Goal: Entertainment & Leisure: Consume media (video, audio)

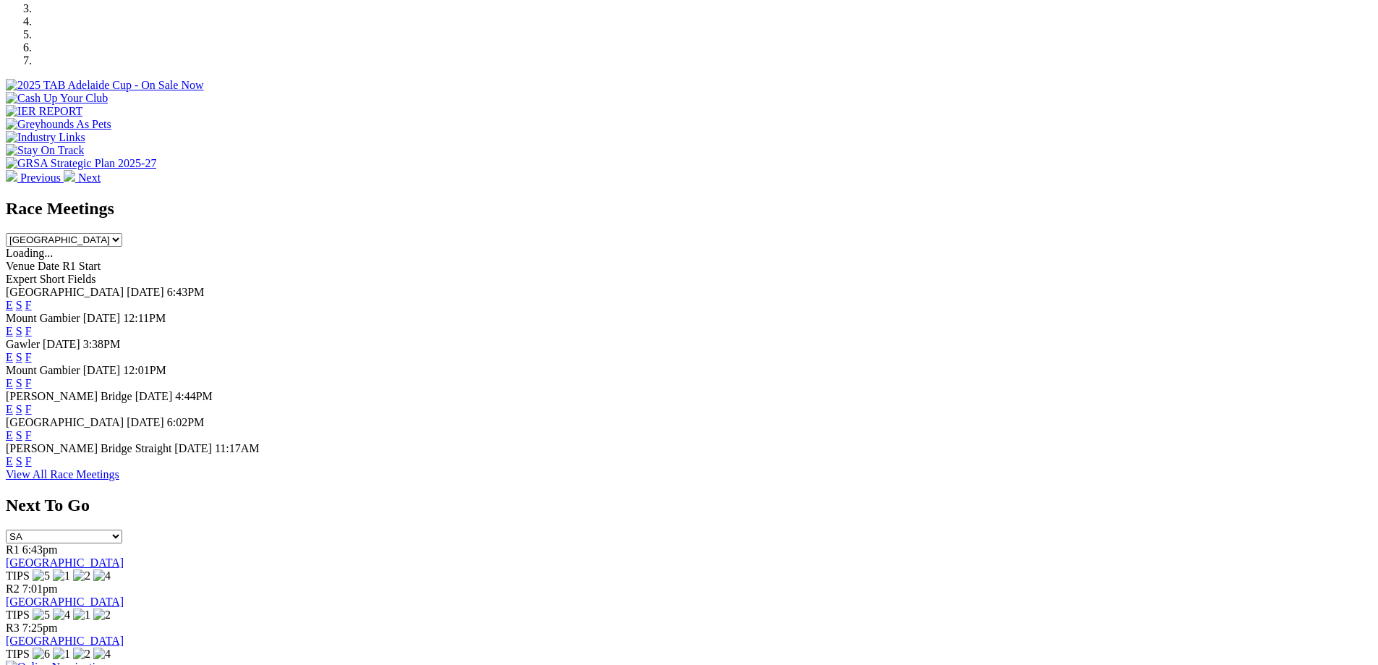
scroll to position [506, 0]
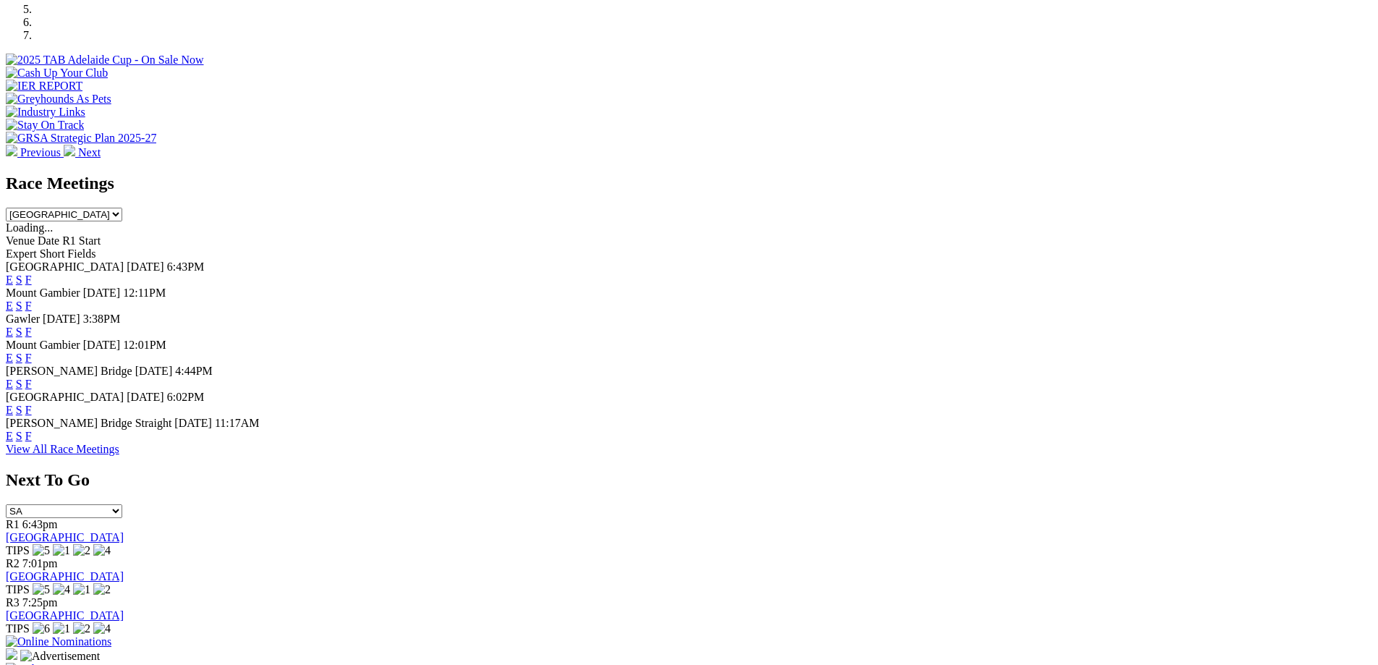
click at [32, 442] on link "F" at bounding box center [28, 436] width 7 height 12
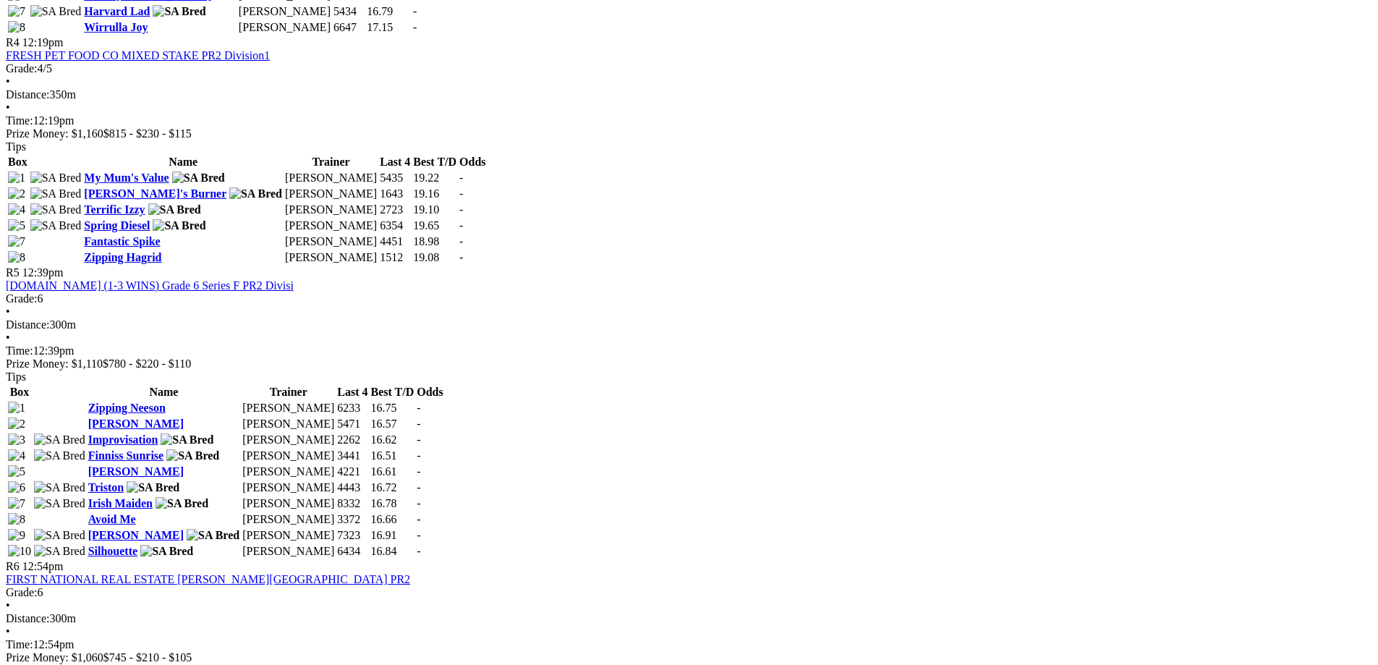
scroll to position [1519, 0]
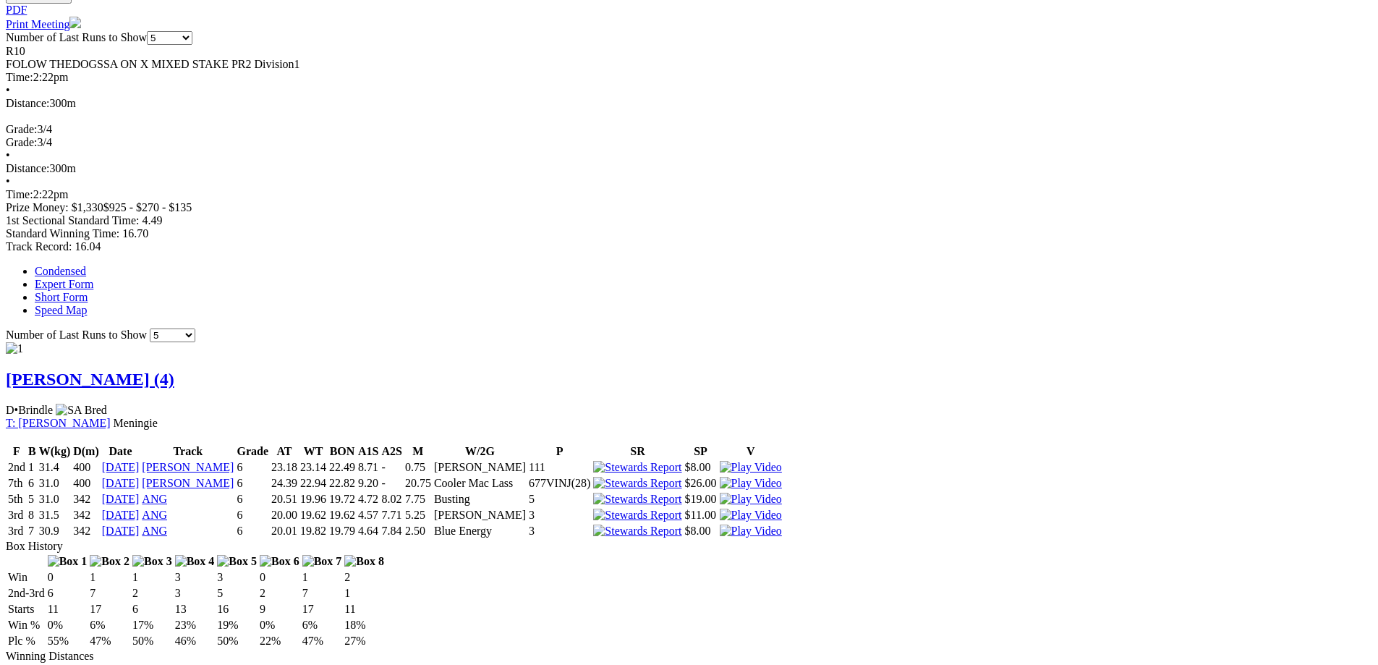
scroll to position [723, 0]
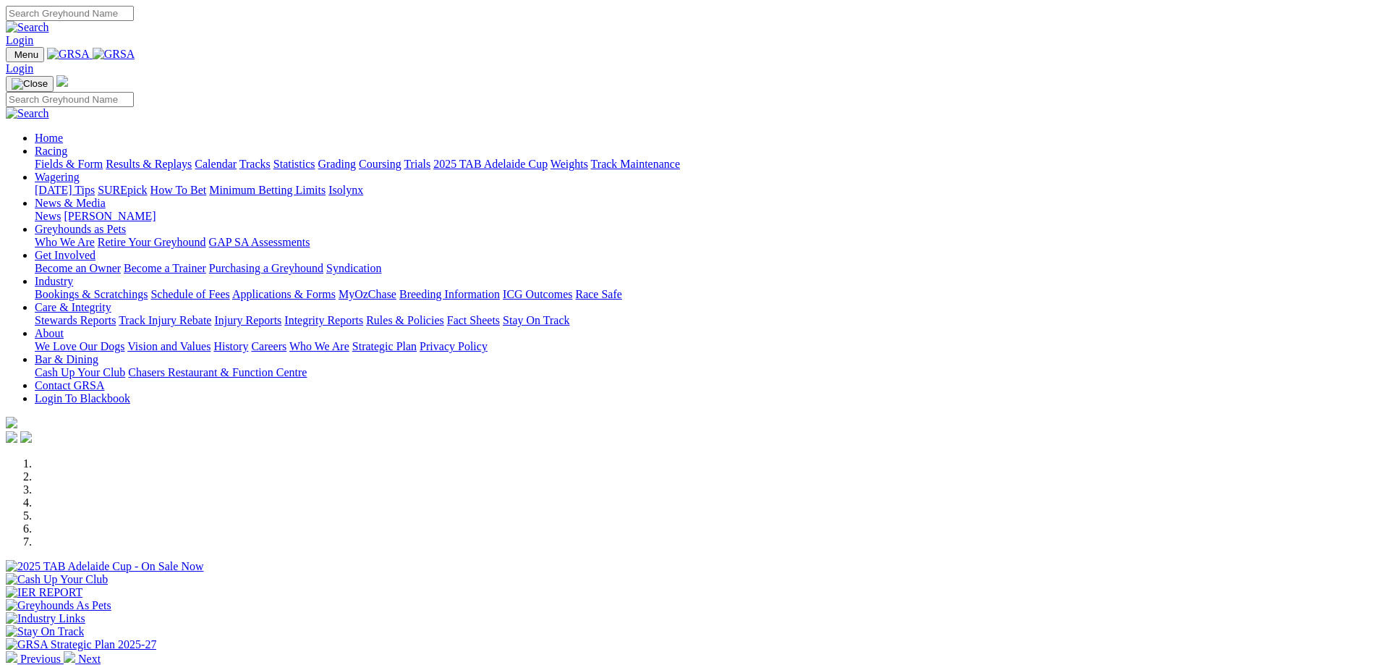
click at [67, 145] on link "Racing" at bounding box center [51, 151] width 33 height 12
click at [192, 158] on link "Results & Replays" at bounding box center [149, 164] width 86 height 12
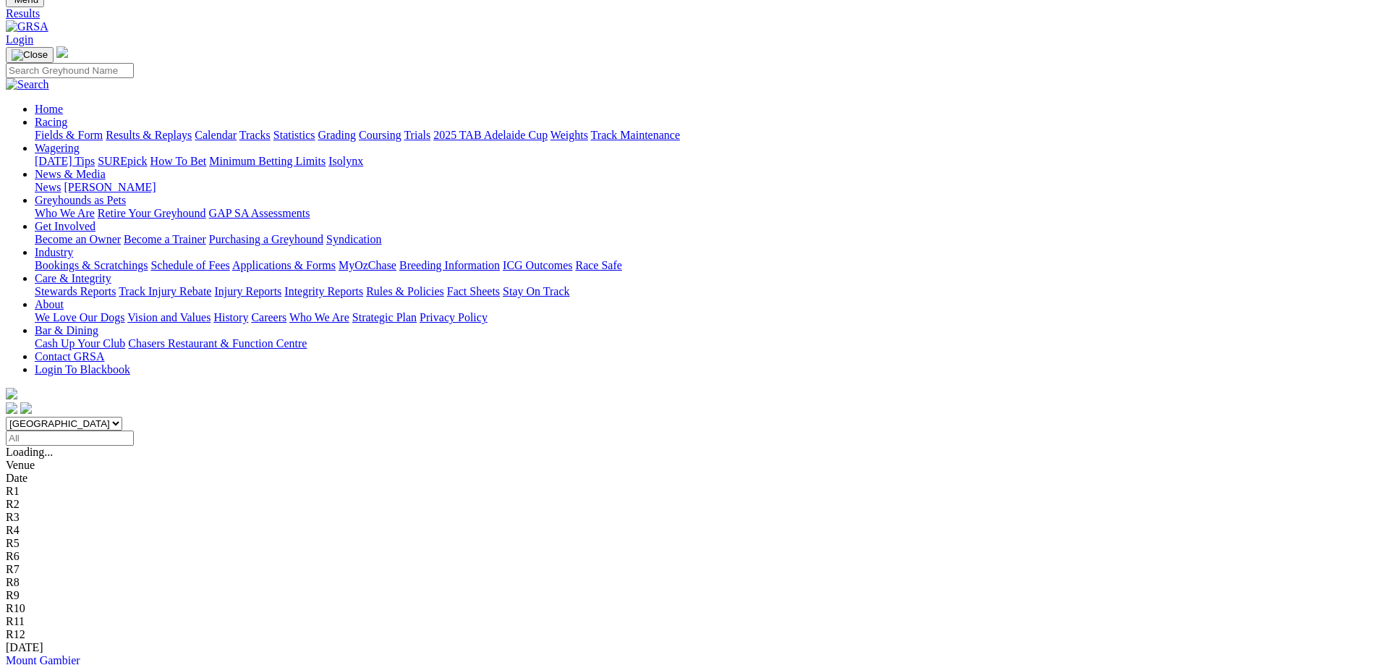
scroll to position [72, 0]
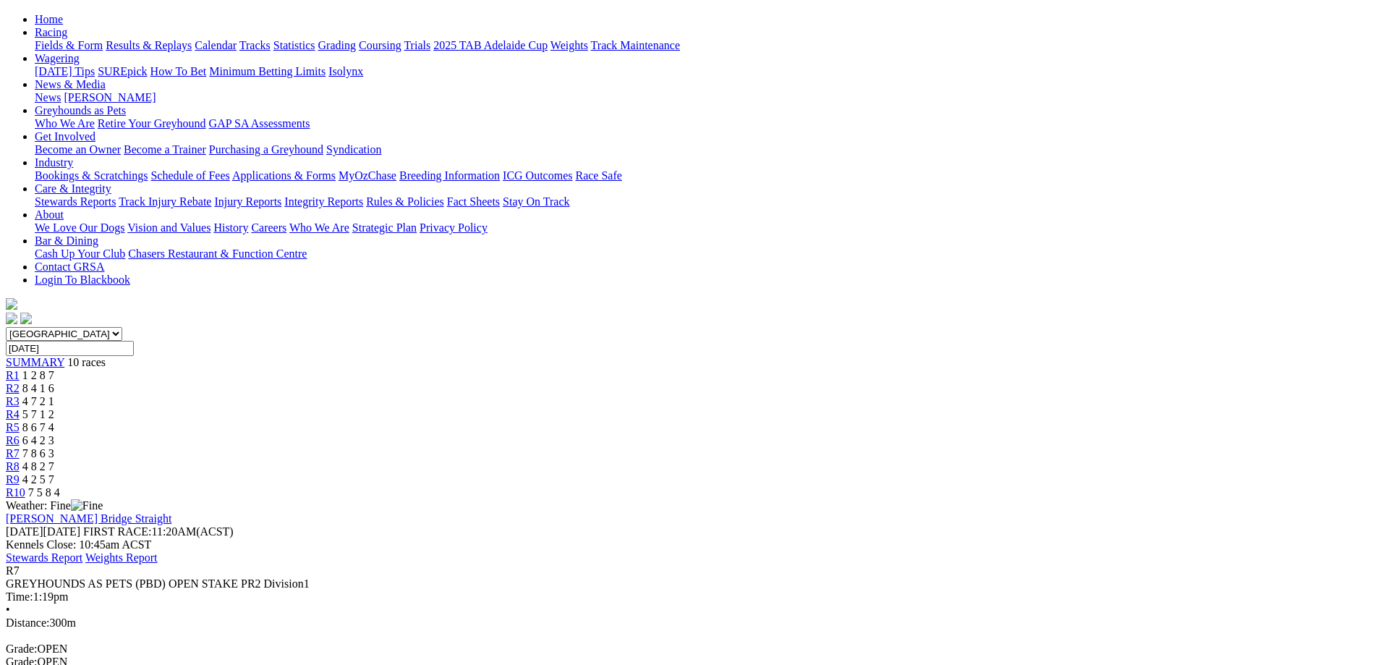
scroll to position [217, 0]
